Goal: Complete application form: Complete application form

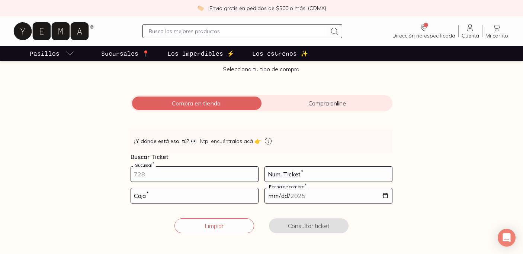
click at [170, 177] on input "number" at bounding box center [194, 174] width 127 height 15
type input "10002"
type input "27"
type input "02"
type input "2025-09-24"
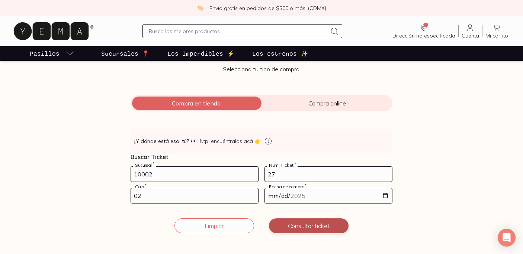
click at [296, 223] on button "Consultar ticket" at bounding box center [309, 226] width 80 height 15
click at [296, 223] on button "Continuar" at bounding box center [309, 226] width 80 height 15
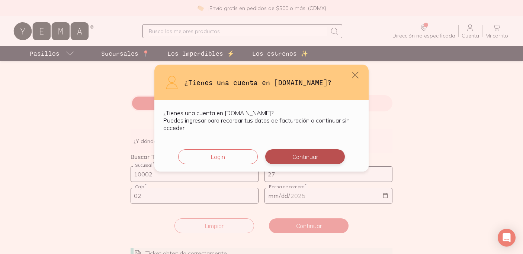
click at [308, 155] on button "Continuar" at bounding box center [305, 156] width 80 height 15
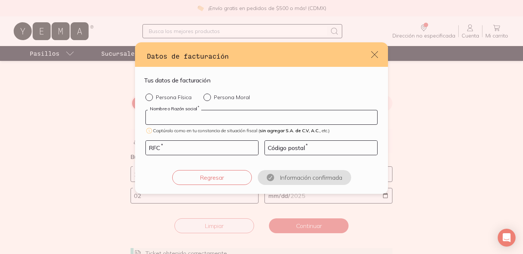
click at [247, 122] on input "default" at bounding box center [261, 117] width 231 height 14
click at [154, 98] on div "default" at bounding box center [150, 97] width 10 height 7
click at [151, 98] on input "Persona Física" at bounding box center [148, 97] width 6 height 6
radio input "true"
click at [199, 120] on input "default" at bounding box center [261, 117] width 231 height 14
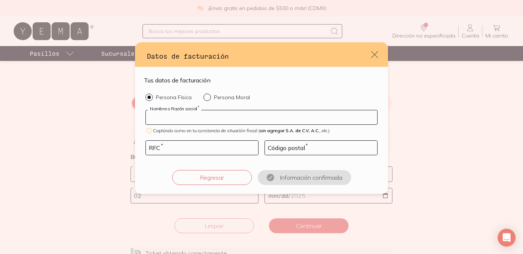
type input "[PERSON_NAME] [PERSON_NAME]"
type input "SAPM900409LB3"
type input "38080"
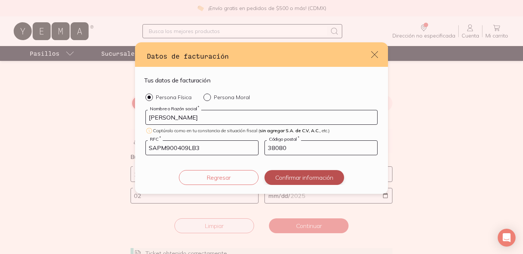
click at [306, 180] on button "Confirmar información" at bounding box center [304, 177] width 80 height 15
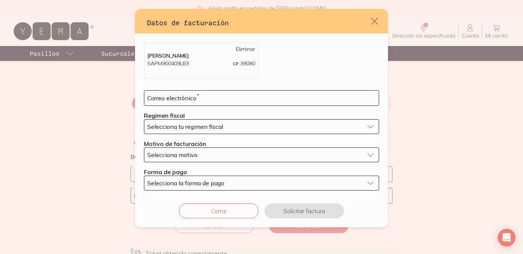
click at [176, 90] on div "MELISA ESTEFANIA SANDOVAL PARTIDA SAPM900409LB3 CP 38080 Eliminar Correo electr…" at bounding box center [261, 116] width 253 height 166
click at [176, 93] on input "default" at bounding box center [261, 98] width 234 height 15
type input "[EMAIL_ADDRESS][DOMAIN_NAME]"
click at [190, 126] on span "Selecciona tu regimen fiscal" at bounding box center [185, 126] width 76 height 7
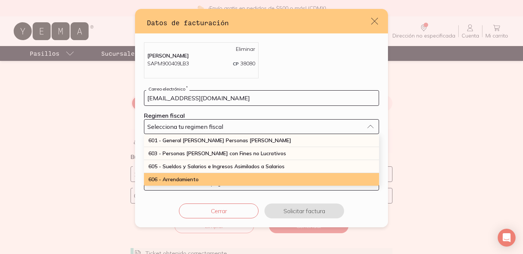
scroll to position [195, 0]
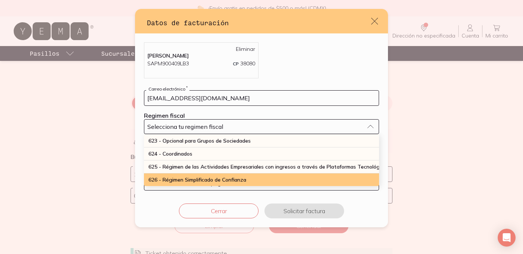
click at [201, 179] on span "626 - Régimen Simplificado de Confianza" at bounding box center [197, 180] width 98 height 7
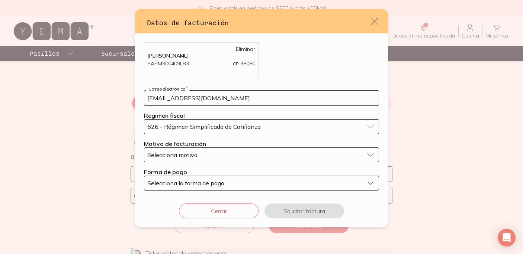
click at [200, 164] on form "melsandovalpartida@gmail.com Correo electrónico * Regimen fiscal 626 - Régimen …" at bounding box center [261, 140] width 235 height 100
click at [200, 153] on div "Selecciona motivo" at bounding box center [255, 154] width 216 height 7
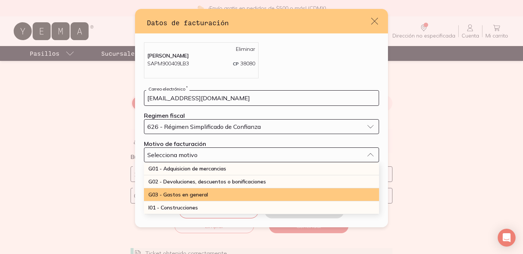
click at [203, 199] on div "G03 - Gastos en general" at bounding box center [261, 195] width 235 height 13
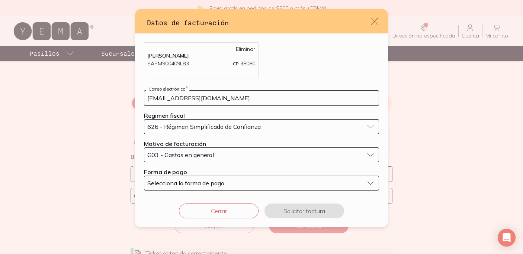
click at [203, 187] on button "Selecciona la forma de pago" at bounding box center [261, 183] width 235 height 15
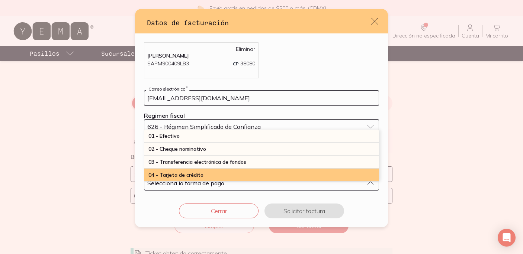
click at [203, 179] on div "04 - Tarjeta de crédito" at bounding box center [261, 175] width 235 height 13
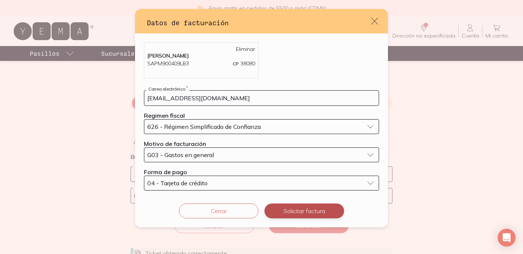
click at [300, 212] on button "Solicitar factura" at bounding box center [304, 211] width 80 height 15
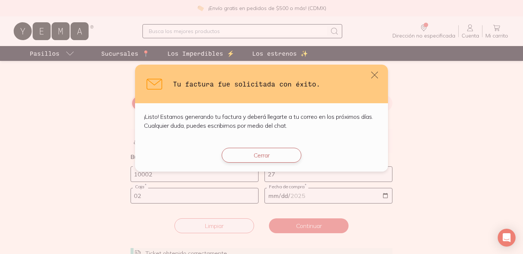
click at [260, 154] on button "Cerrar" at bounding box center [262, 155] width 80 height 15
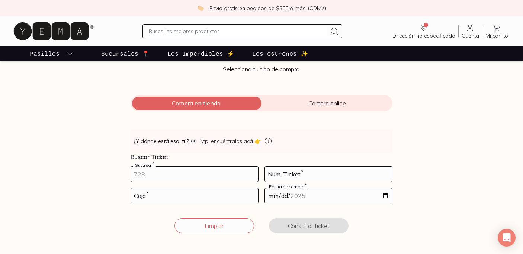
click at [223, 178] on input "number" at bounding box center [194, 174] width 127 height 15
type input "10002"
type input "139"
type input "01"
type input "2025-09-17"
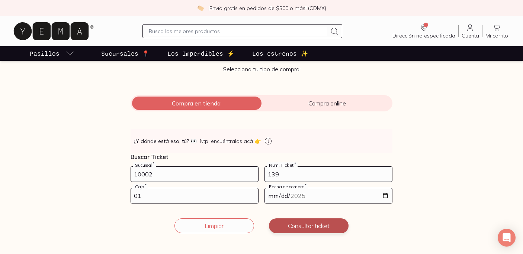
click at [304, 225] on button "Consultar ticket" at bounding box center [309, 226] width 80 height 15
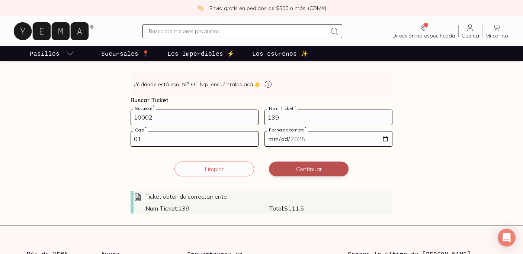
scroll to position [145, 0]
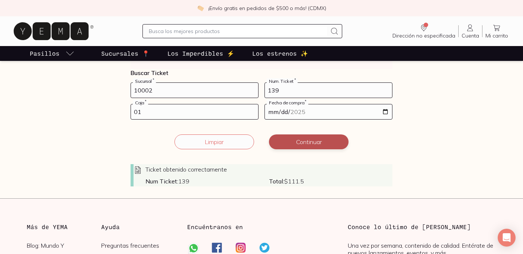
click at [305, 139] on button "Continuar" at bounding box center [309, 142] width 80 height 15
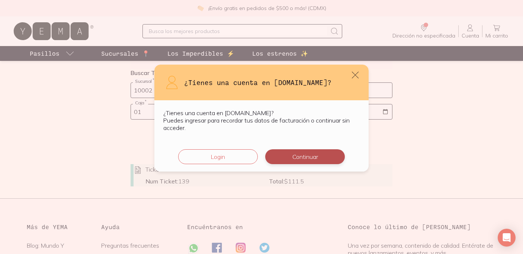
click at [304, 155] on button "Continuar" at bounding box center [305, 156] width 80 height 15
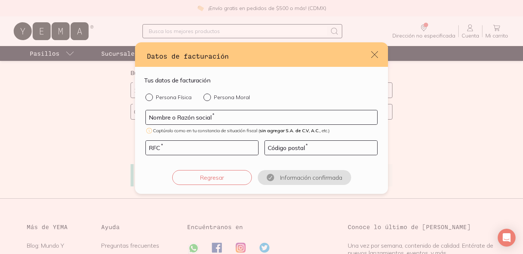
click at [173, 91] on form "Tus datos de facturación Persona Física Persona Moral Nombre o Razón social * C…" at bounding box center [261, 130] width 235 height 109
click at [172, 101] on label "Persona Física" at bounding box center [168, 97] width 46 height 7
click at [151, 100] on input "Persona Física" at bounding box center [148, 97] width 6 height 6
radio input "true"
click at [186, 123] on input "default" at bounding box center [261, 117] width 231 height 14
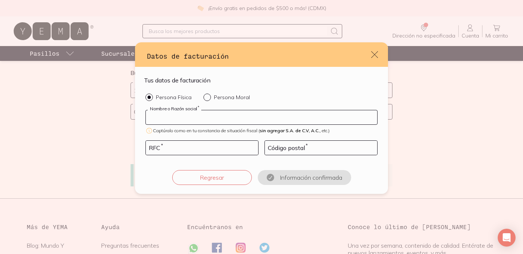
type input "[PERSON_NAME] [PERSON_NAME]"
type input "SAPM900409LB3"
type input "38080"
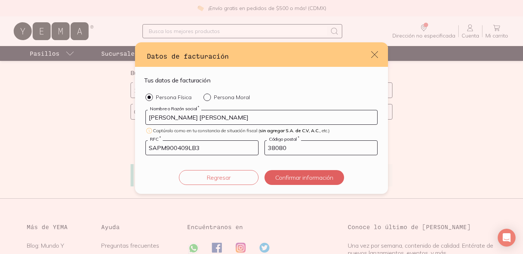
click at [289, 186] on div "Tus datos de facturación Persona Física Persona Moral MELISA ESTEFANIA SANDOVAL…" at bounding box center [261, 130] width 253 height 127
click at [290, 182] on button "Confirmar información" at bounding box center [304, 177] width 80 height 15
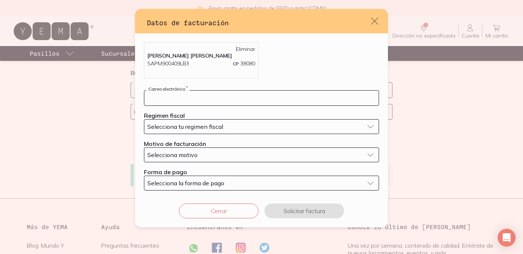
click at [210, 104] on input "default" at bounding box center [261, 98] width 234 height 15
type input "[EMAIL_ADDRESS][DOMAIN_NAME]"
click at [221, 124] on span "Selecciona tu regimen fiscal" at bounding box center [185, 126] width 76 height 7
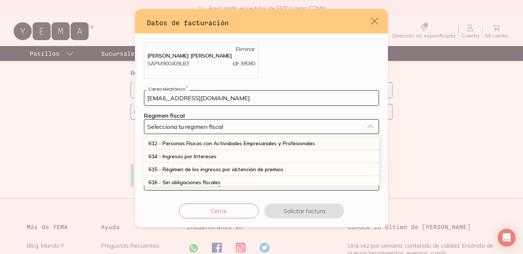
scroll to position [195, 0]
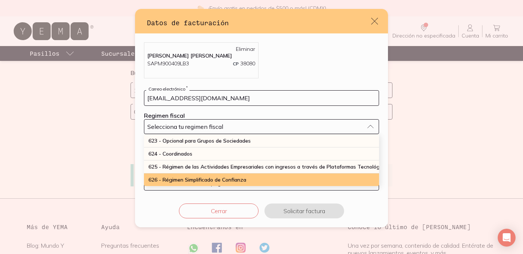
click at [216, 179] on span "626 - Régimen Simplificado de Confianza" at bounding box center [197, 180] width 98 height 7
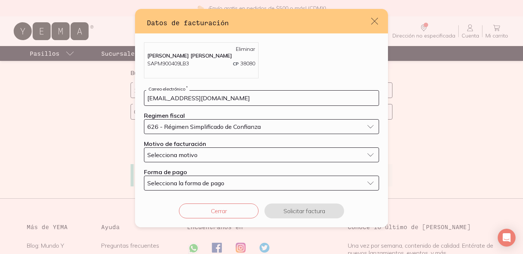
click at [211, 156] on div "Selecciona motivo" at bounding box center [255, 154] width 216 height 7
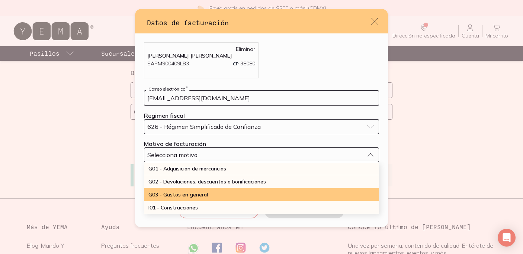
click at [209, 193] on div "G03 - Gastos en general" at bounding box center [261, 195] width 235 height 13
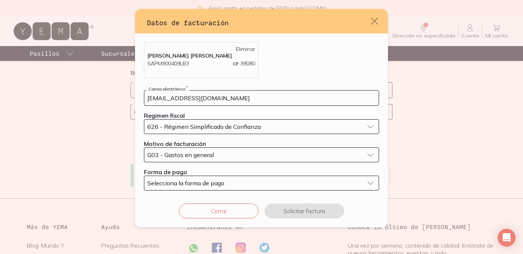
click at [211, 185] on span "Selecciona la forma de pago" at bounding box center [185, 183] width 77 height 7
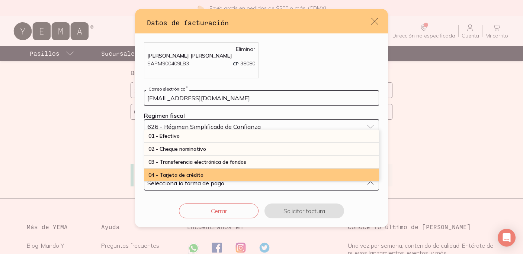
click at [208, 178] on div "04 - Tarjeta de crédito" at bounding box center [261, 175] width 235 height 13
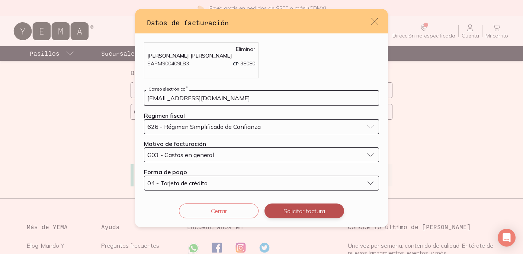
click at [301, 209] on button "Solicitar factura" at bounding box center [304, 211] width 80 height 15
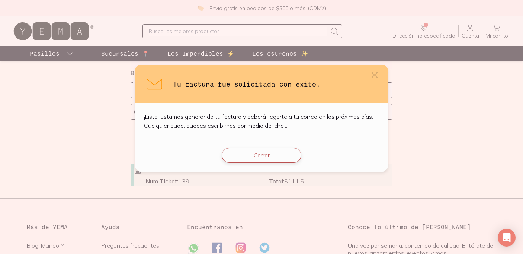
click at [249, 157] on button "Cerrar" at bounding box center [262, 155] width 80 height 15
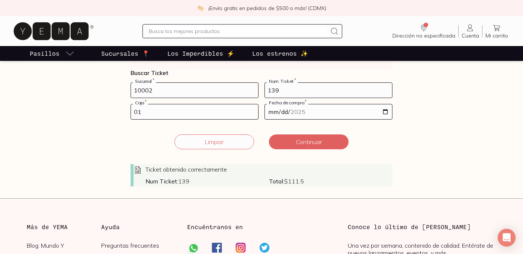
click at [152, 89] on input "10002" at bounding box center [194, 90] width 127 height 15
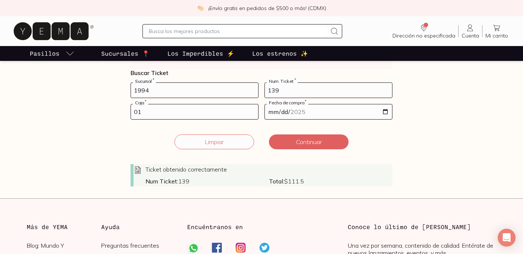
type input "1994"
type input "101"
type input "02"
type input "2025-09-22"
click at [324, 149] on button "Continuar" at bounding box center [309, 142] width 80 height 15
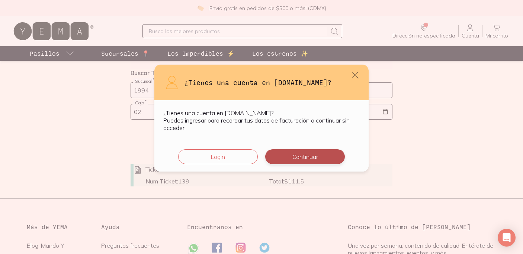
click at [320, 156] on button "Continuar" at bounding box center [305, 156] width 80 height 15
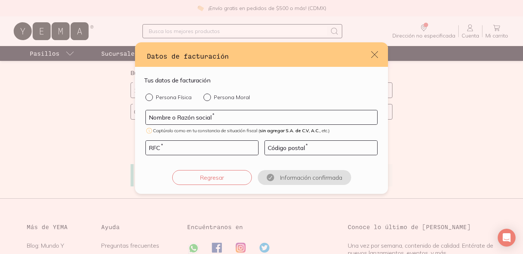
click at [156, 94] on p "Persona Física" at bounding box center [174, 97] width 36 height 7
click at [151, 94] on input "Persona Física" at bounding box center [148, 97] width 6 height 6
radio input "true"
click at [238, 177] on button "Regresar" at bounding box center [212, 177] width 80 height 15
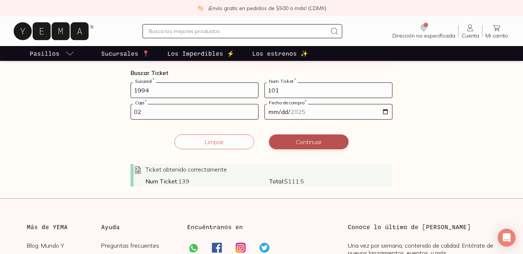
click at [323, 141] on button "Continuar" at bounding box center [309, 142] width 80 height 15
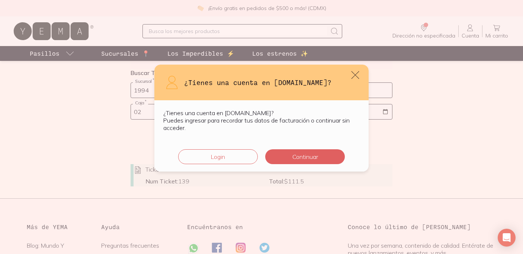
click at [353, 76] on icon "default" at bounding box center [355, 75] width 10 height 10
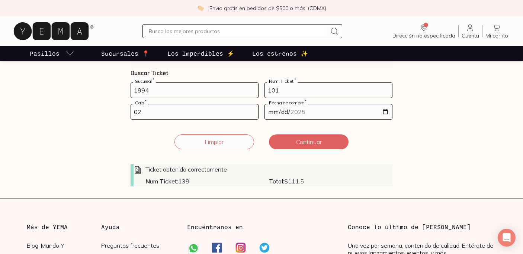
click at [174, 94] on input "1994" at bounding box center [194, 90] width 127 height 15
type input "10002"
type input "121"
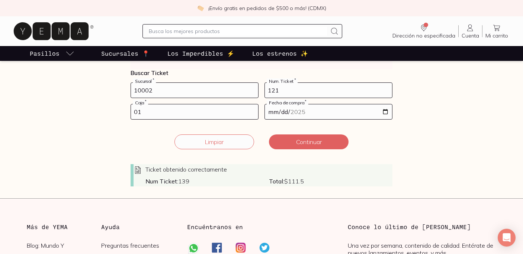
type input "01"
type input "2025-09-09"
type input "2025-09-08"
click at [280, 141] on button "Continuar" at bounding box center [309, 142] width 80 height 15
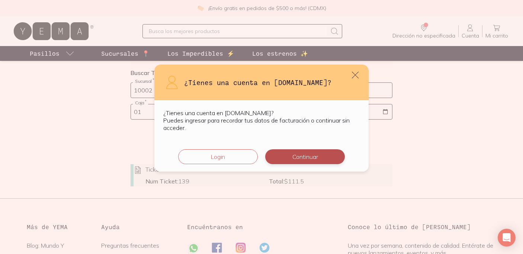
click at [279, 162] on button "Continuar" at bounding box center [305, 156] width 80 height 15
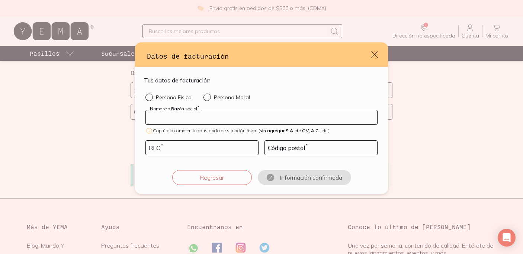
click at [218, 117] on input "default" at bounding box center [261, 117] width 231 height 14
click at [163, 97] on p "Persona Física" at bounding box center [174, 97] width 36 height 7
click at [151, 97] on input "Persona Física" at bounding box center [148, 97] width 6 height 6
radio input "true"
click at [179, 117] on input "default" at bounding box center [261, 117] width 231 height 14
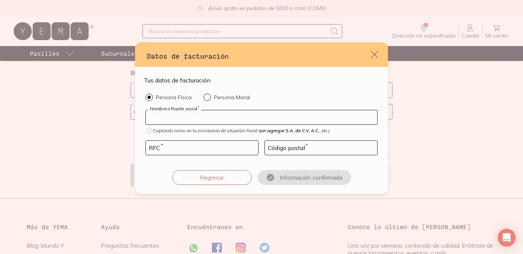
type input "[PERSON_NAME] [PERSON_NAME]"
type input "SAPM900409LB3"
type input "38080"
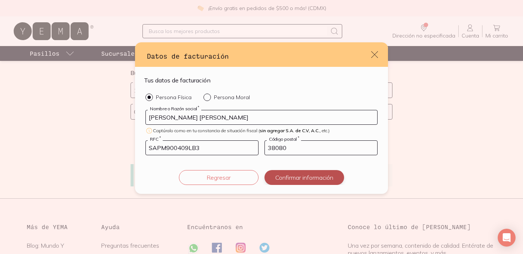
click at [310, 172] on button "Confirmar información" at bounding box center [304, 177] width 80 height 15
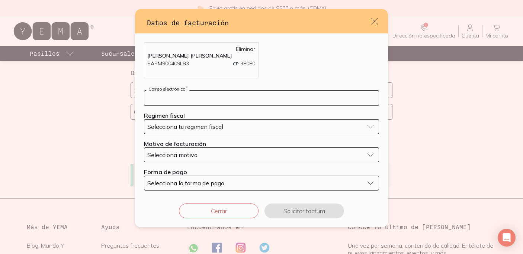
click at [190, 101] on input "default" at bounding box center [261, 98] width 234 height 15
type input "[EMAIL_ADDRESS][DOMAIN_NAME]"
click at [209, 125] on span "Selecciona tu regimen fiscal" at bounding box center [185, 126] width 76 height 7
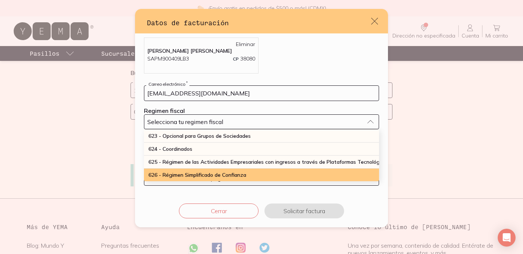
click at [199, 172] on span "626 - Régimen Simplificado de Confianza" at bounding box center [197, 175] width 98 height 7
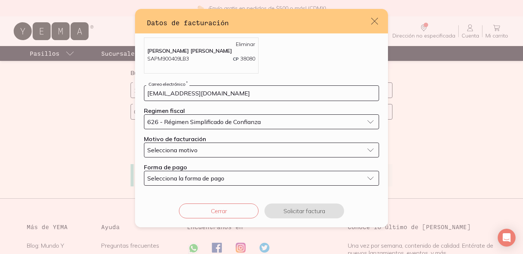
click at [205, 150] on div "Selecciona motivo" at bounding box center [255, 150] width 216 height 7
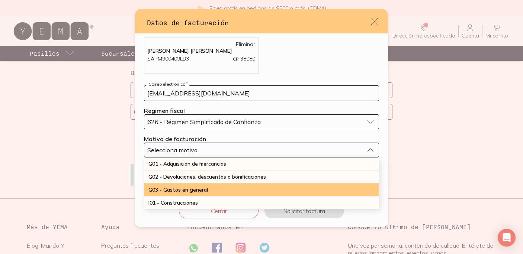
click at [199, 190] on span "G03 - Gastos en general" at bounding box center [177, 190] width 59 height 7
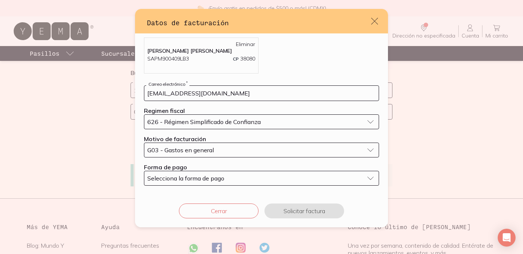
click at [204, 177] on span "Selecciona la forma de pago" at bounding box center [185, 178] width 77 height 7
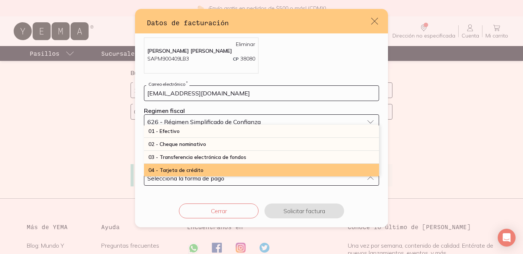
click at [203, 164] on div "04 - Tarjeta de crédito" at bounding box center [261, 170] width 235 height 13
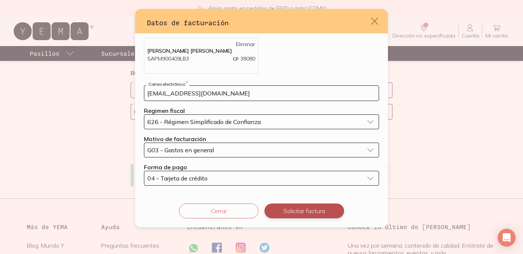
click at [318, 214] on button "Solicitar factura" at bounding box center [304, 211] width 80 height 15
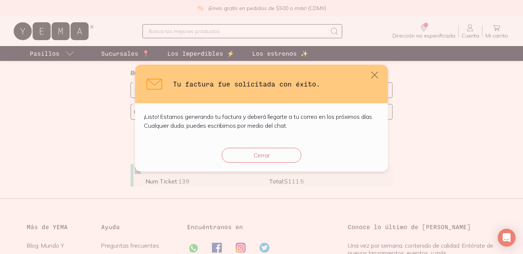
scroll to position [0, 0]
click at [289, 154] on button "Cerrar" at bounding box center [262, 155] width 80 height 15
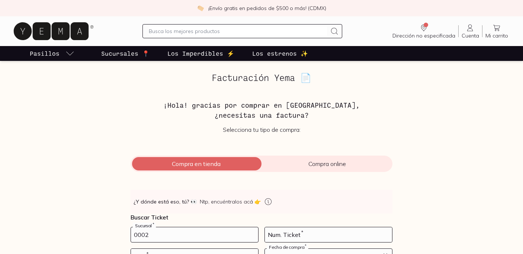
scroll to position [61, 0]
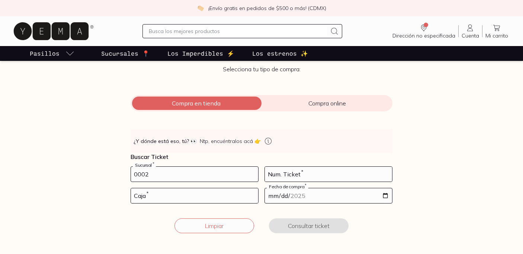
type input "0002"
type input "21"
type input "01"
click at [282, 195] on input "date" at bounding box center [328, 196] width 127 height 15
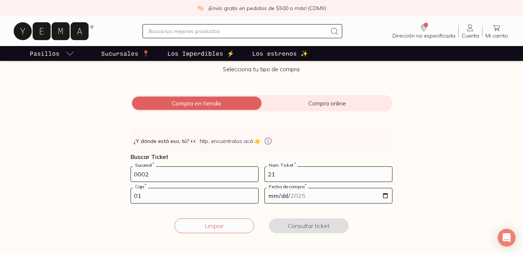
type input "[DATE]"
click at [293, 228] on button "Consultar ticket" at bounding box center [309, 226] width 80 height 15
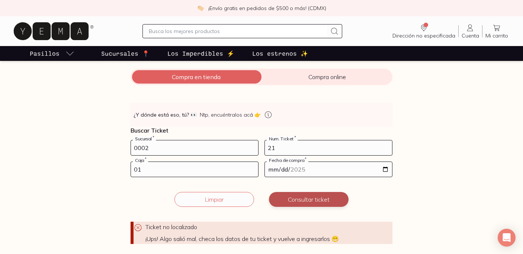
scroll to position [87, 0]
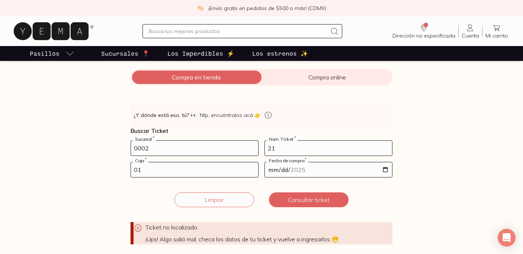
click at [132, 149] on input "0002" at bounding box center [194, 148] width 127 height 15
type input "10002"
click at [304, 206] on button "Consultar ticket" at bounding box center [309, 200] width 80 height 15
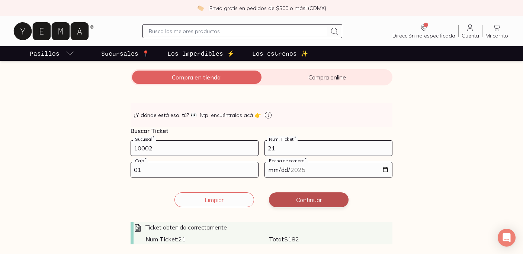
click at [298, 203] on button "Continuar" at bounding box center [309, 200] width 80 height 15
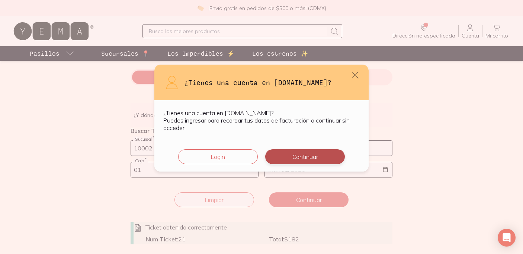
click at [300, 160] on button "Continuar" at bounding box center [305, 156] width 80 height 15
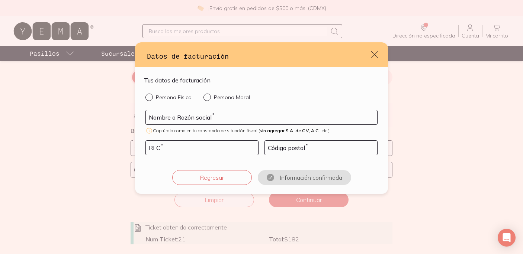
click at [164, 98] on p "Persona Física" at bounding box center [174, 97] width 36 height 7
click at [151, 98] on input "Persona Física" at bounding box center [148, 97] width 6 height 6
radio input "true"
click at [172, 114] on input "default" at bounding box center [261, 117] width 231 height 14
type input "[PERSON_NAME] [PERSON_NAME]"
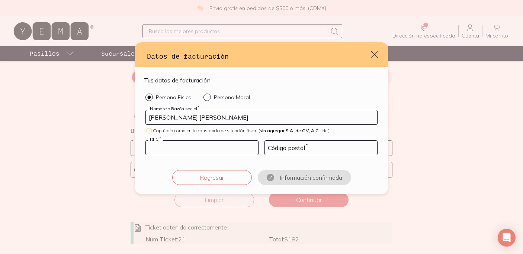
type input "SAPM900409LB3"
type input "38080"
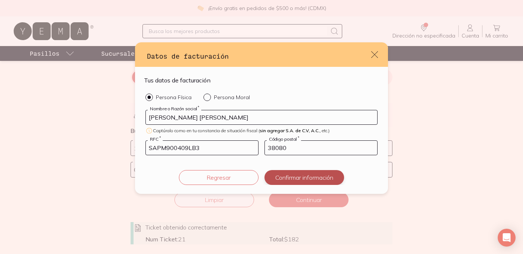
click at [292, 176] on button "Confirmar información" at bounding box center [304, 177] width 80 height 15
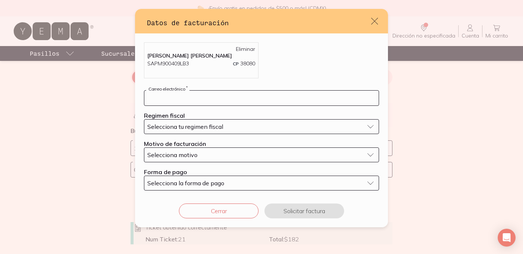
click at [211, 93] on input "default" at bounding box center [261, 98] width 234 height 15
type input "[EMAIL_ADDRESS][DOMAIN_NAME]"
click at [230, 127] on div "Selecciona tu regimen fiscal" at bounding box center [255, 126] width 216 height 7
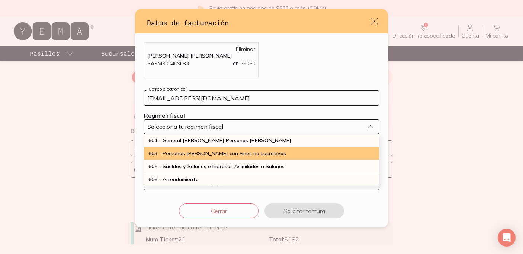
scroll to position [195, 0]
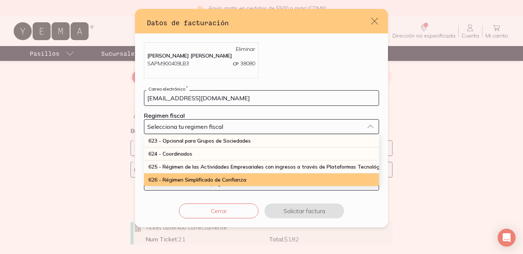
click at [226, 176] on div "626 - Régimen Simplificado de Confianza" at bounding box center [261, 180] width 235 height 13
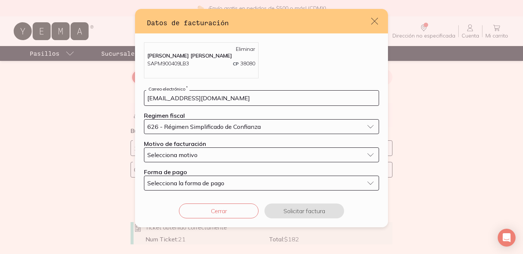
click at [228, 156] on div "Selecciona motivo" at bounding box center [255, 154] width 216 height 7
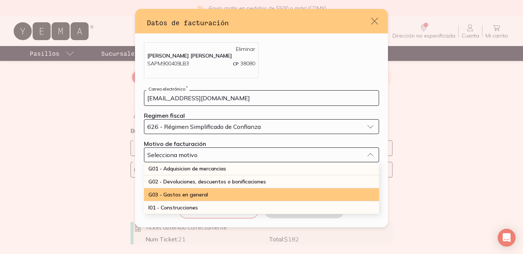
click at [220, 189] on div "G03 - Gastos en general" at bounding box center [261, 195] width 235 height 13
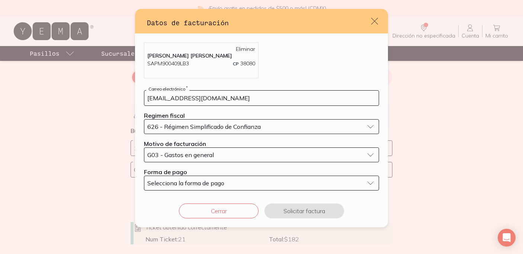
click at [224, 186] on span "Selecciona la forma de pago" at bounding box center [185, 183] width 77 height 7
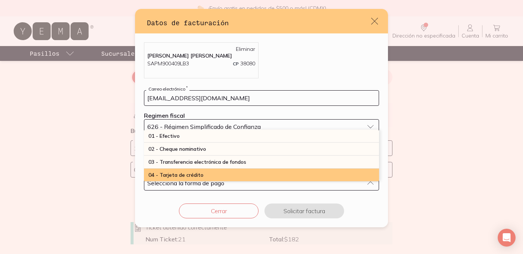
click at [218, 172] on div "04 - Tarjeta de crédito" at bounding box center [261, 175] width 235 height 13
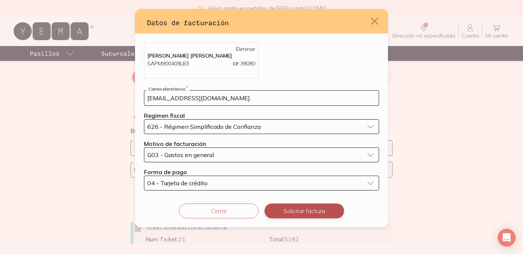
click at [307, 211] on button "Solicitar factura" at bounding box center [304, 211] width 80 height 15
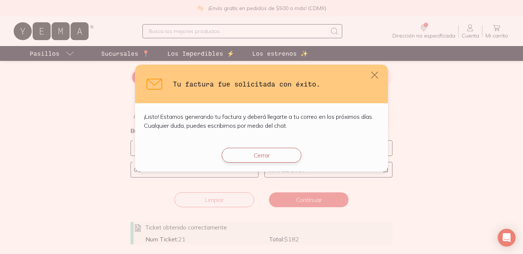
click at [274, 159] on button "Cerrar" at bounding box center [262, 155] width 80 height 15
